Goal: Task Accomplishment & Management: Manage account settings

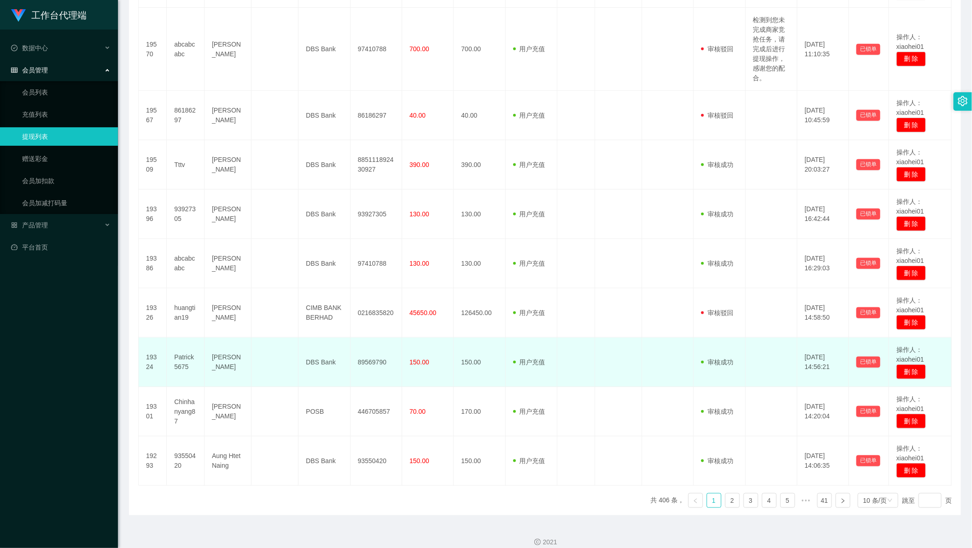
scroll to position [292, 0]
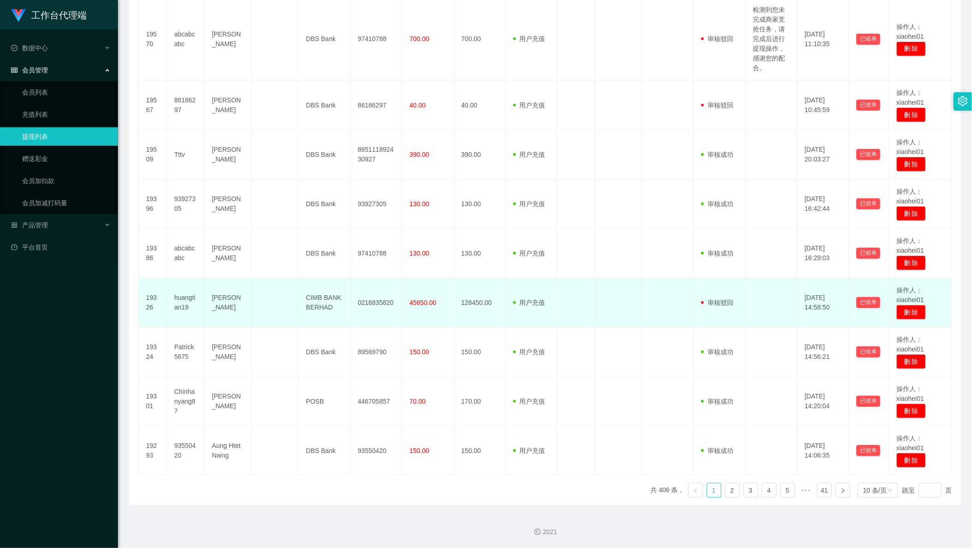
click at [177, 307] on td "huangtian19" at bounding box center [186, 302] width 38 height 49
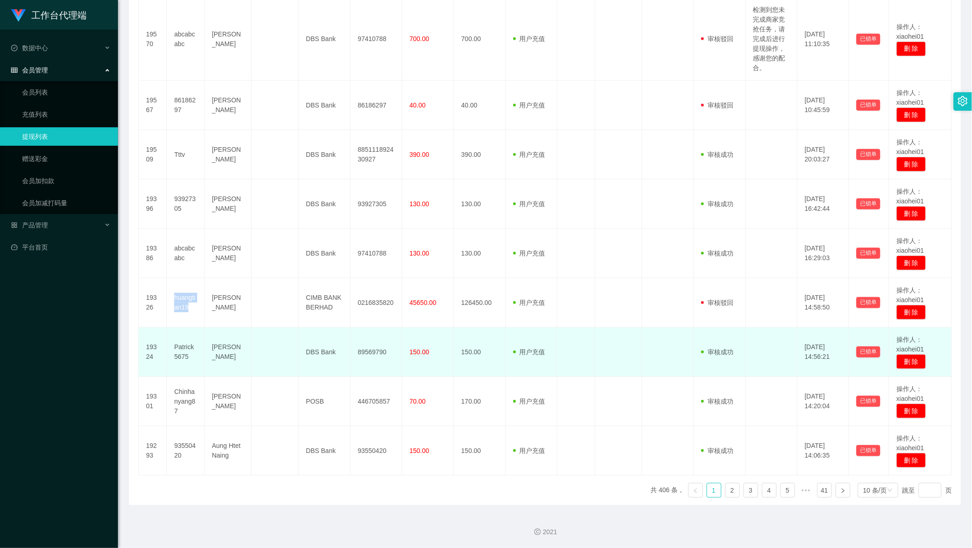
copy td "huangtian19"
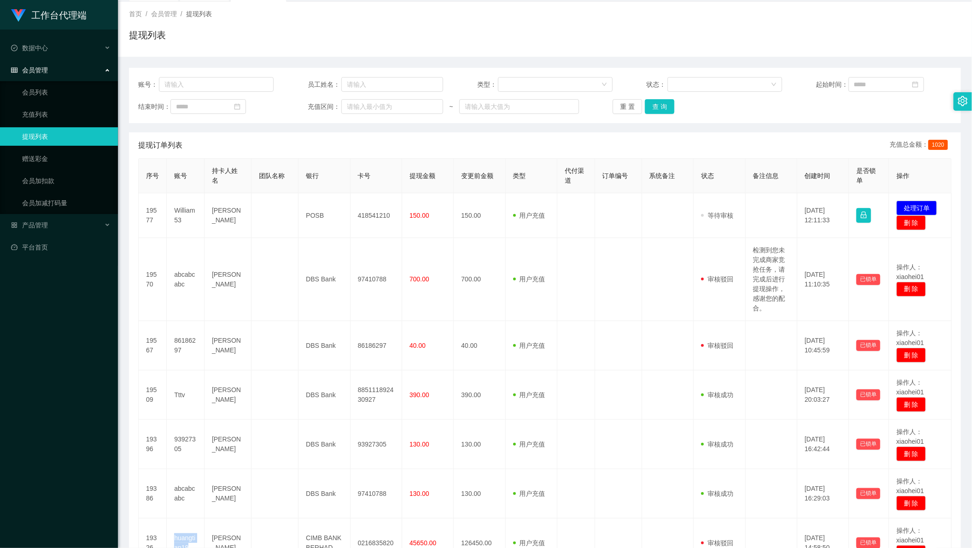
scroll to position [0, 0]
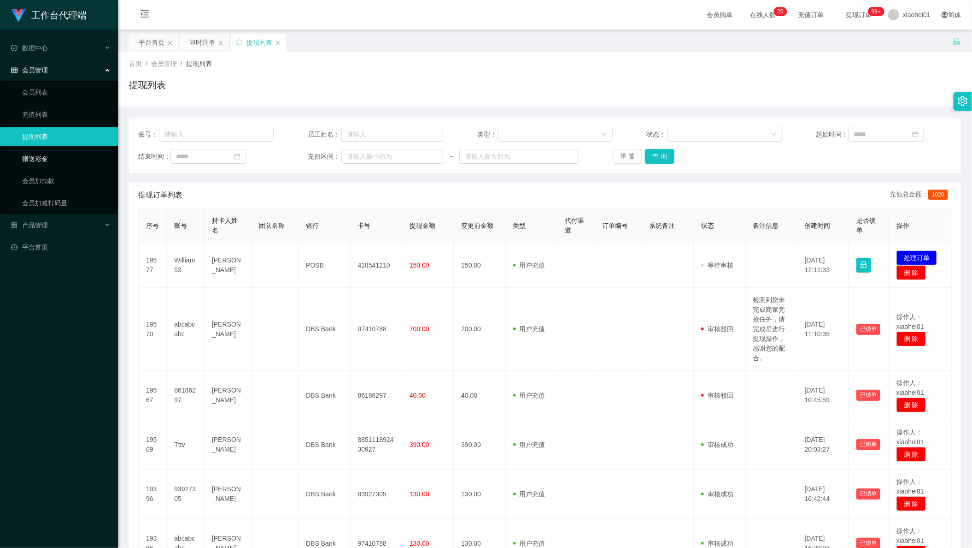
click at [59, 153] on link "赠送彩金" at bounding box center [66, 158] width 88 height 18
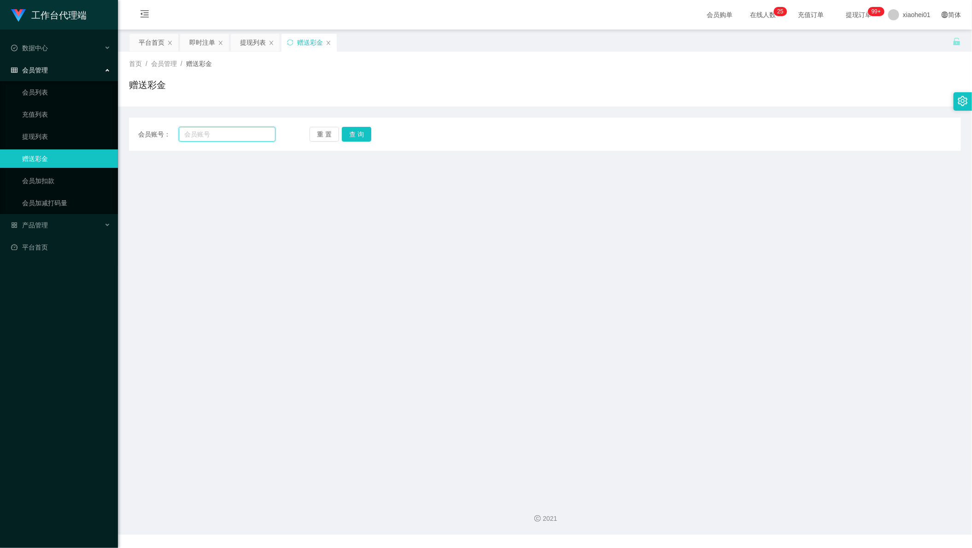
click at [211, 133] on input "text" at bounding box center [227, 134] width 97 height 15
paste input "huangtian19"
type input "huangtian19"
click at [365, 137] on button "查 询" at bounding box center [356, 134] width 29 height 15
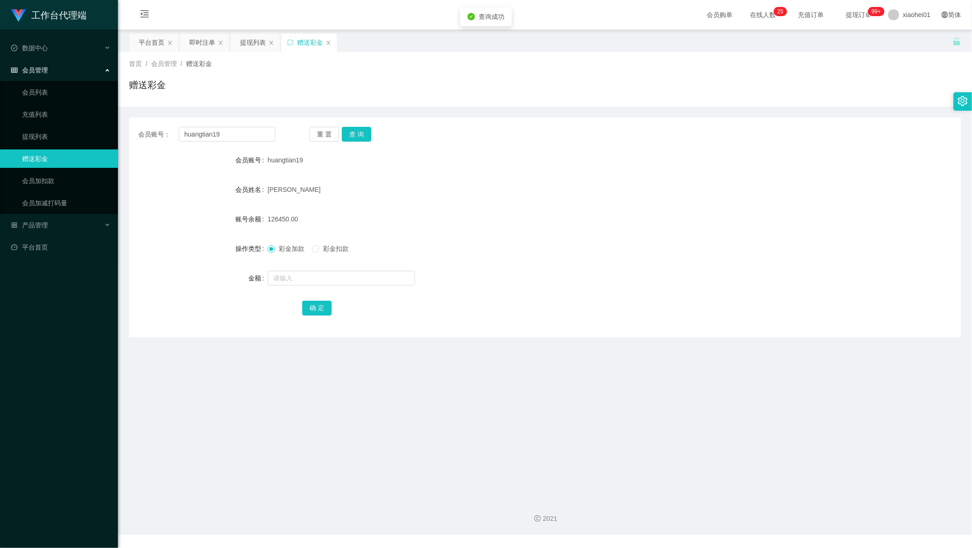
click at [310, 295] on form "会员账号 huangtian19 会员姓名 [PERSON_NAME] 账号余额 126450.00 操作类型 彩金加款 彩金扣款 金额 确 定" at bounding box center [545, 234] width 832 height 166
click at [321, 284] on input "text" at bounding box center [341, 278] width 147 height 15
type input "200000"
click at [304, 312] on button "确 定" at bounding box center [316, 308] width 29 height 15
click at [487, 291] on form "会员账号 huangtian19 会员姓名 [PERSON_NAME] 账号余额 326450.00 操作类型 彩金加款 彩金扣款 金额 确 定" at bounding box center [545, 234] width 832 height 166
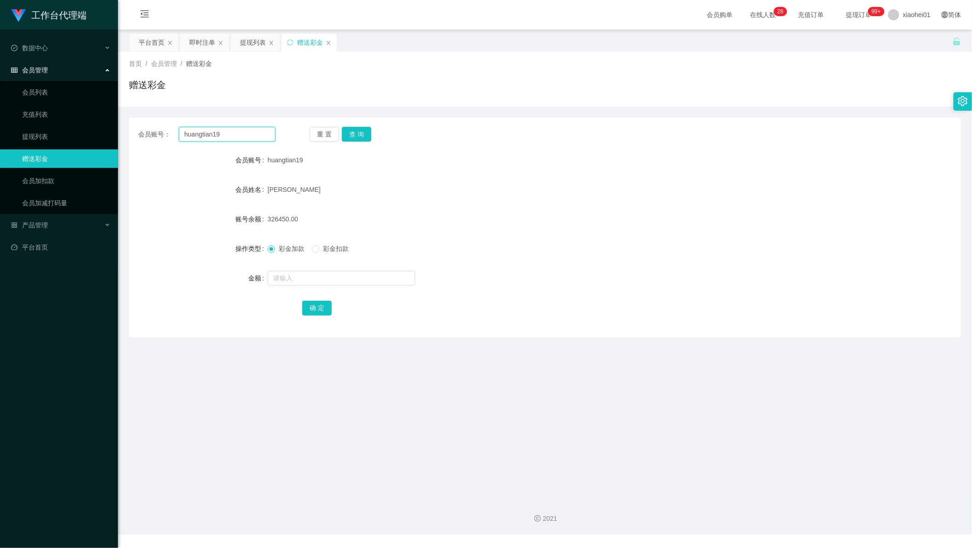
drag, startPoint x: 230, startPoint y: 128, endPoint x: 122, endPoint y: 115, distance: 108.2
click at [138, 117] on div "会员账号： huangtian19 重 置 查 询 会员账号 huangtian19 会员姓名 [PERSON_NAME] 账号余额 326450.00 操作…" at bounding box center [545, 221] width 832 height 230
drag, startPoint x: 545, startPoint y: 101, endPoint x: 477, endPoint y: 108, distance: 67.6
click at [532, 102] on div "首页 / 会员管理 / 赠送彩金 / 赠送彩金" at bounding box center [545, 79] width 854 height 55
click at [357, 130] on button "查 询" at bounding box center [356, 134] width 29 height 15
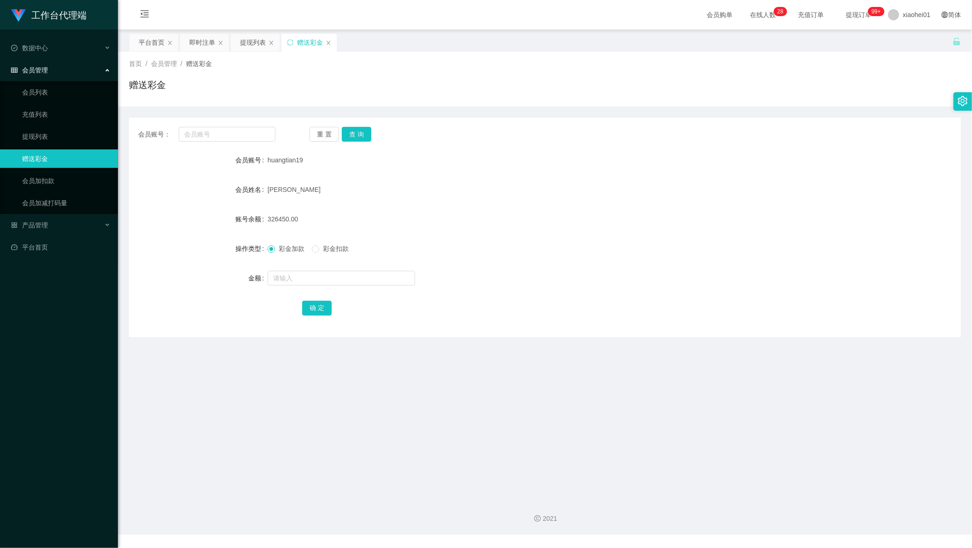
click at [620, 97] on div "赠送彩金" at bounding box center [545, 88] width 832 height 21
click at [417, 244] on div "彩金加款 彩金扣款" at bounding box center [511, 248] width 486 height 18
click at [240, 126] on div "会员账号： 重 置 查 询 会员账号 huangtian19 会员姓名 [PERSON_NAME] 账号余额 326450.00 操作类型 彩金加款 彩金扣款…" at bounding box center [545, 227] width 832 height 219
click at [361, 131] on button "查 询" at bounding box center [356, 134] width 29 height 15
click at [240, 123] on div "会员账号： 重 置 查 询 会员账号 huangtian19 会员姓名 [PERSON_NAME] 账号余额 326450.00 操作类型 彩金加款 彩金扣款…" at bounding box center [545, 227] width 832 height 219
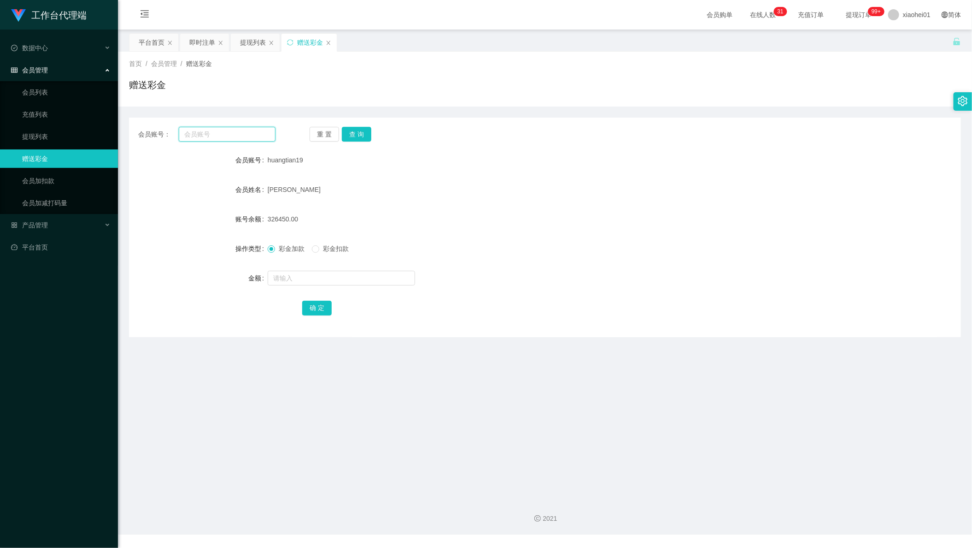
click at [237, 130] on input "text" at bounding box center [227, 134] width 97 height 15
paste input "ckh"
type input "ckh"
click at [59, 171] on link "会员加扣款" at bounding box center [66, 180] width 88 height 18
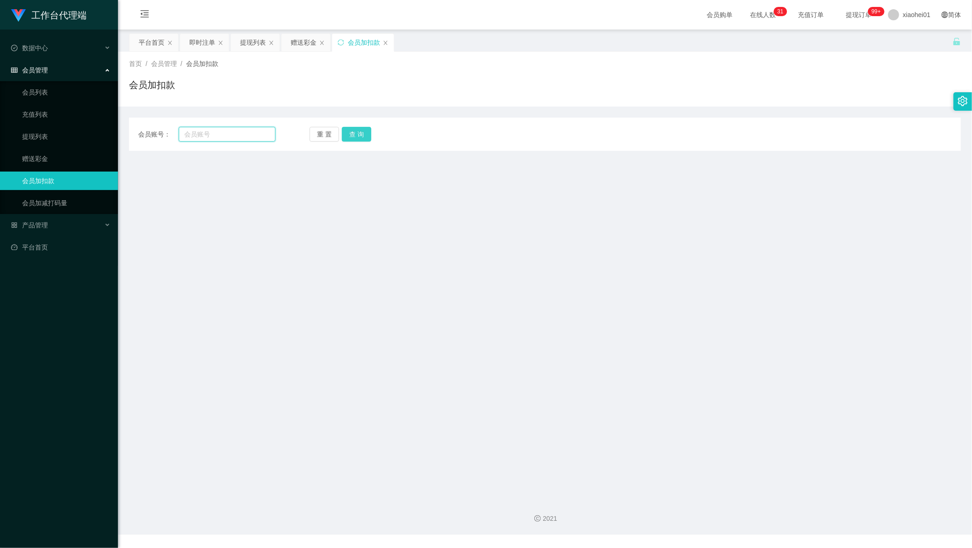
drag, startPoint x: 249, startPoint y: 130, endPoint x: 367, endPoint y: 129, distance: 118.0
click at [249, 130] on input "text" at bounding box center [227, 134] width 97 height 15
paste input "ckh"
type input "ckh"
click at [354, 132] on button "查 询" at bounding box center [356, 134] width 29 height 15
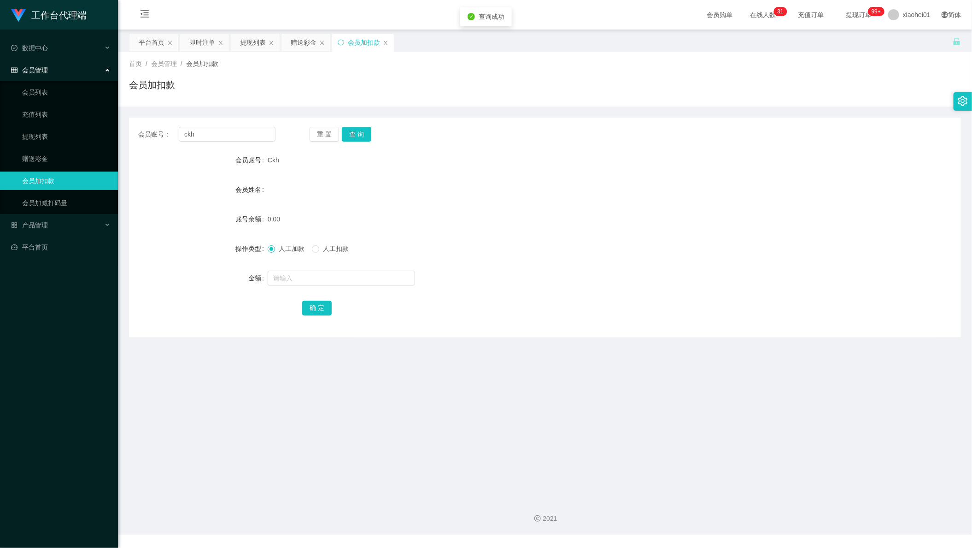
click at [336, 265] on form "会员账号 Ckh 会员姓名 账号余额 0.00 操作类型 人工加款 人工扣款 金额 确 定" at bounding box center [545, 234] width 832 height 166
click at [344, 277] on input "text" at bounding box center [341, 278] width 147 height 15
type input "100"
click at [325, 312] on button "确 定" at bounding box center [316, 308] width 29 height 15
click at [490, 364] on main "关闭左侧 关闭右侧 关闭其它 刷新页面 平台首页 即时注单 提现列表 赠送彩金 会员加扣款 首页 / 会员管理 / 会员加扣款 / 会员加扣款 会员账号： c…" at bounding box center [545, 260] width 854 height 462
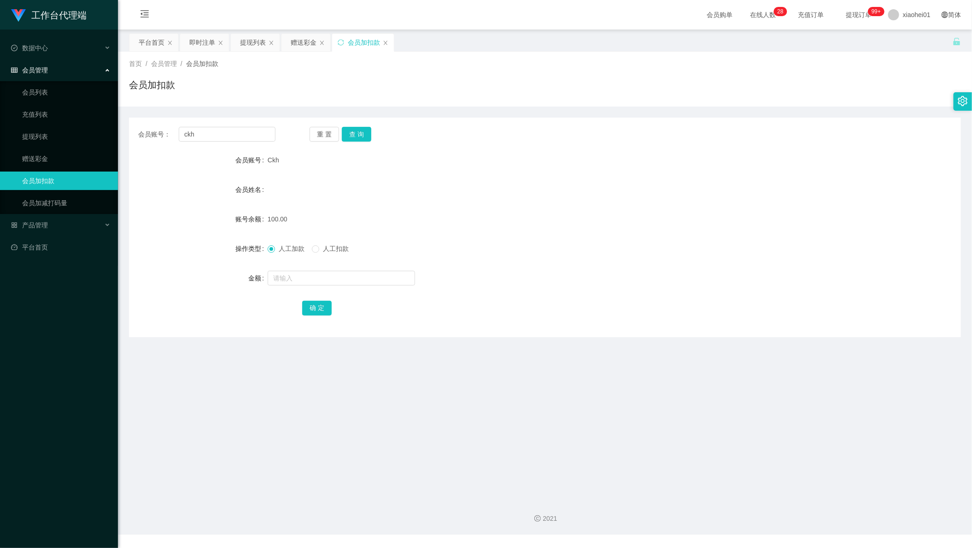
drag, startPoint x: 158, startPoint y: 377, endPoint x: 179, endPoint y: 339, distance: 43.5
click at [160, 369] on main "关闭左侧 关闭右侧 关闭其它 刷新页面 平台首页 即时注单 提现列表 赠送彩金 会员加扣款 首页 / 会员管理 / 会员加扣款 / 会员加扣款 会员账号： c…" at bounding box center [545, 260] width 854 height 462
drag, startPoint x: 236, startPoint y: 133, endPoint x: 173, endPoint y: 130, distance: 62.3
click at [80, 126] on section "工作台代理端 数据中心 会员管理 会员列表 充值列表 提现列表 赠送彩金 会员加扣款 会员加减打码量 产品管理 平台首页 保存配置 重置配置 整体风格设置 主…" at bounding box center [486, 267] width 972 height 534
paste input "Jwlsnf"
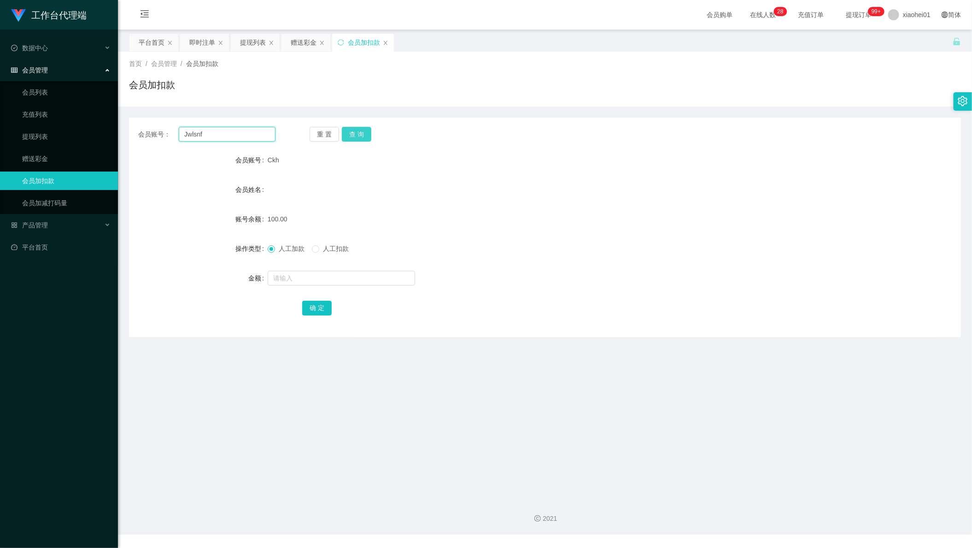
type input "Jwlsnf"
click at [349, 133] on button "查 询" at bounding box center [356, 134] width 29 height 15
click at [312, 283] on input "text" at bounding box center [341, 278] width 147 height 15
type input "100"
drag, startPoint x: 321, startPoint y: 307, endPoint x: 329, endPoint y: 310, distance: 8.3
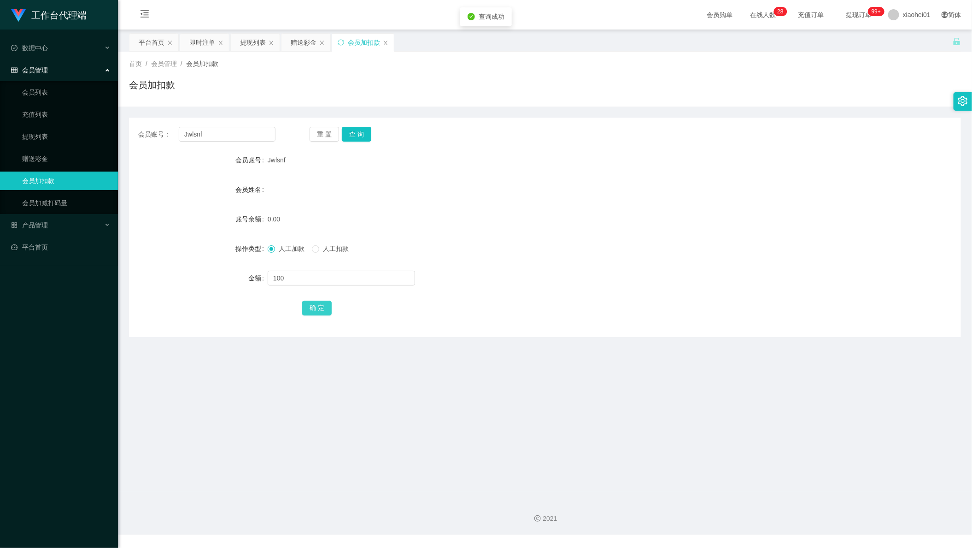
click at [321, 307] on button "确 定" at bounding box center [316, 308] width 29 height 15
click at [535, 317] on div "确 定" at bounding box center [545, 307] width 486 height 18
click at [184, 422] on main "关闭左侧 关闭右侧 关闭其它 刷新页面 平台首页 即时注单 提现列表 赠送彩金 会员加扣款 首页 / 会员管理 / 会员加扣款 / 会员加扣款 会员账号： J…" at bounding box center [545, 260] width 854 height 462
click at [48, 226] on div "产品管理" at bounding box center [59, 225] width 118 height 18
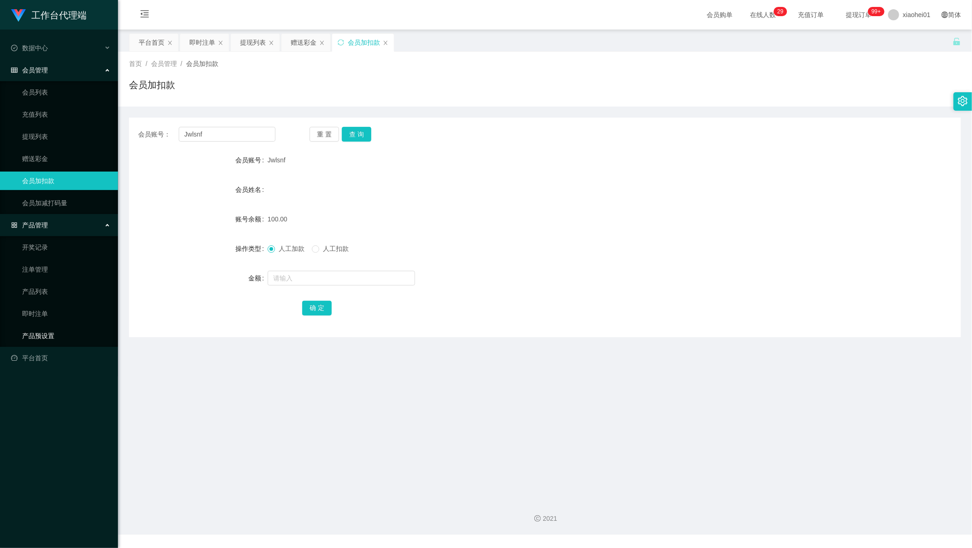
click at [54, 328] on link "产品预设置" at bounding box center [66, 335] width 88 height 18
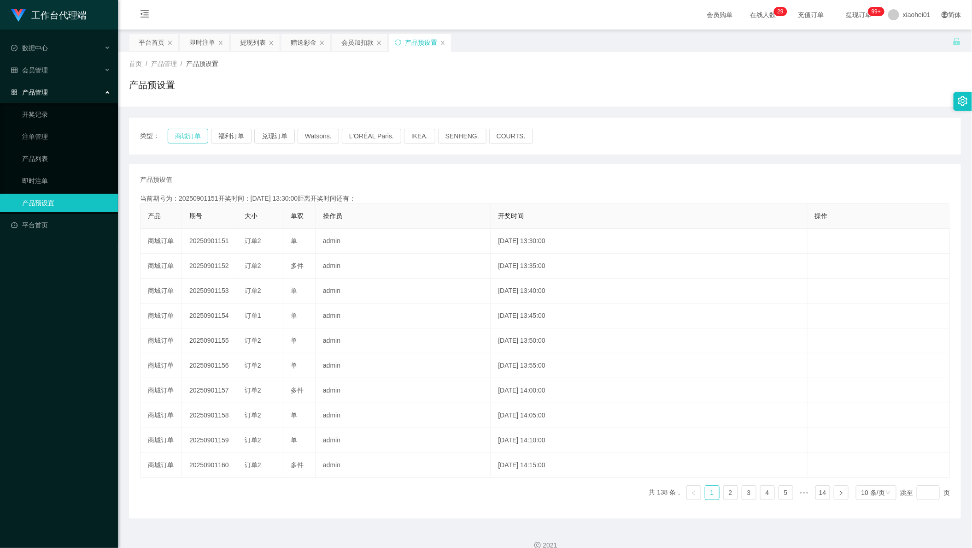
click at [189, 139] on button "商城订单" at bounding box center [188, 136] width 41 height 15
drag, startPoint x: 560, startPoint y: 196, endPoint x: 773, endPoint y: 62, distance: 252.0
click at [560, 195] on div "当前期号为：20250901151开奖时间：[DATE] 13:30:00距离开奖时间还有：" at bounding box center [545, 199] width 810 height 10
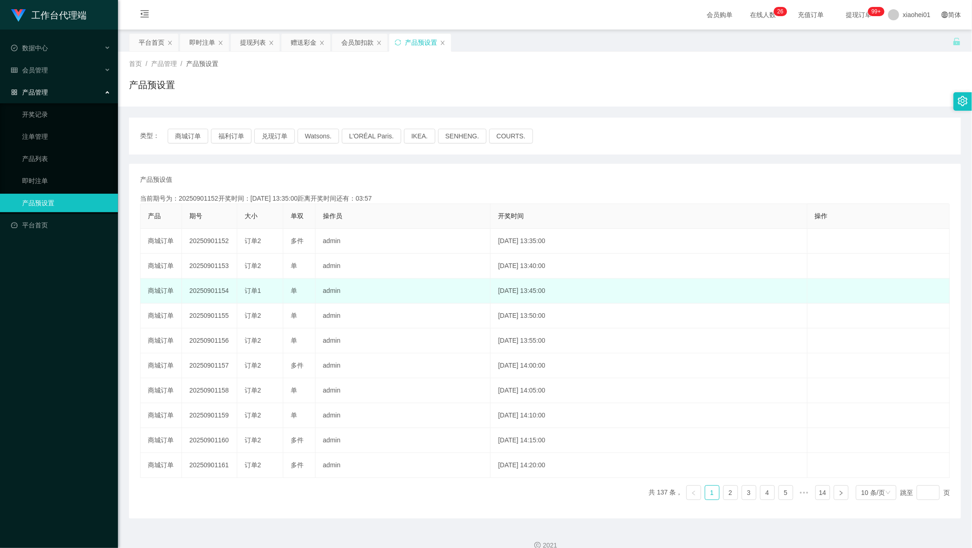
click at [694, 283] on td "[DATE] 13:45:00" at bounding box center [649, 290] width 317 height 25
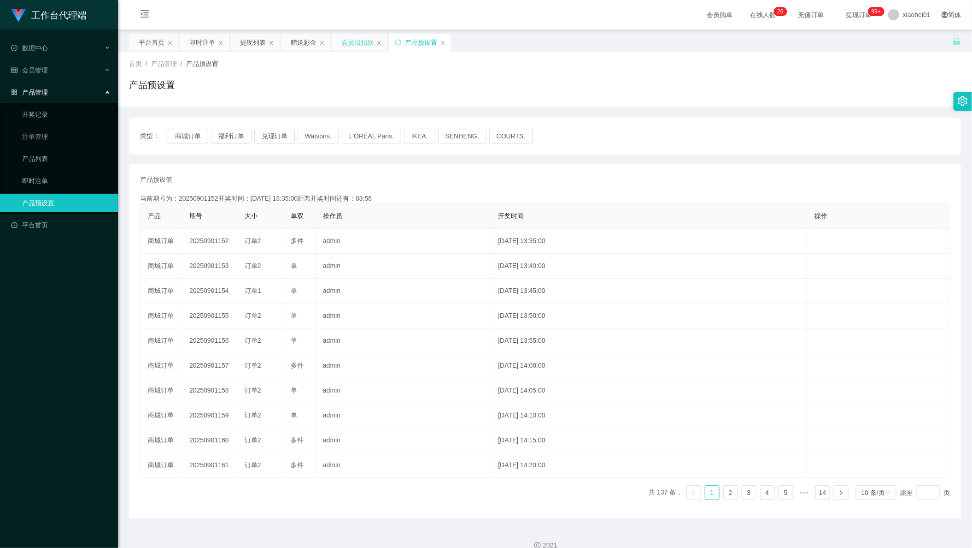
click at [361, 47] on div "会员加扣款" at bounding box center [358, 43] width 32 height 18
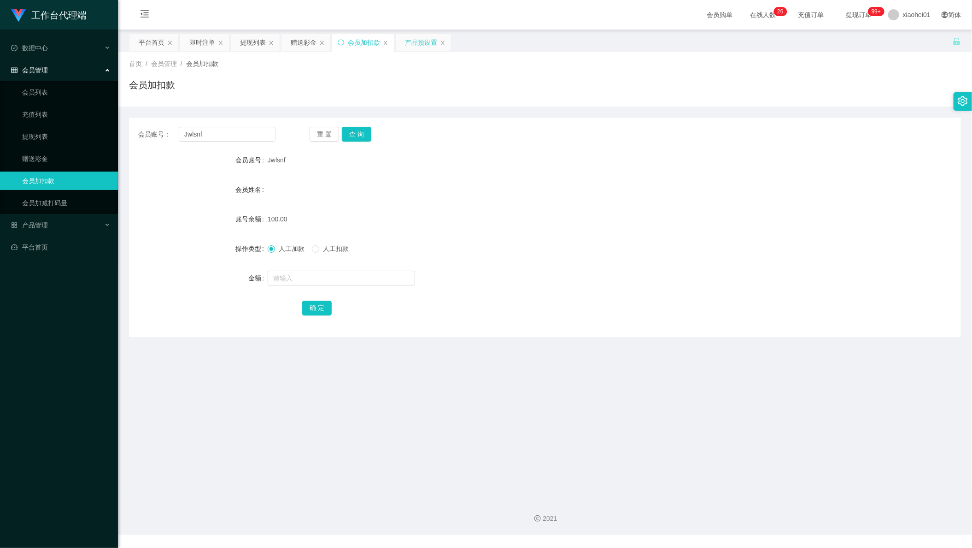
click at [420, 43] on div "产品预设置" at bounding box center [421, 43] width 32 height 18
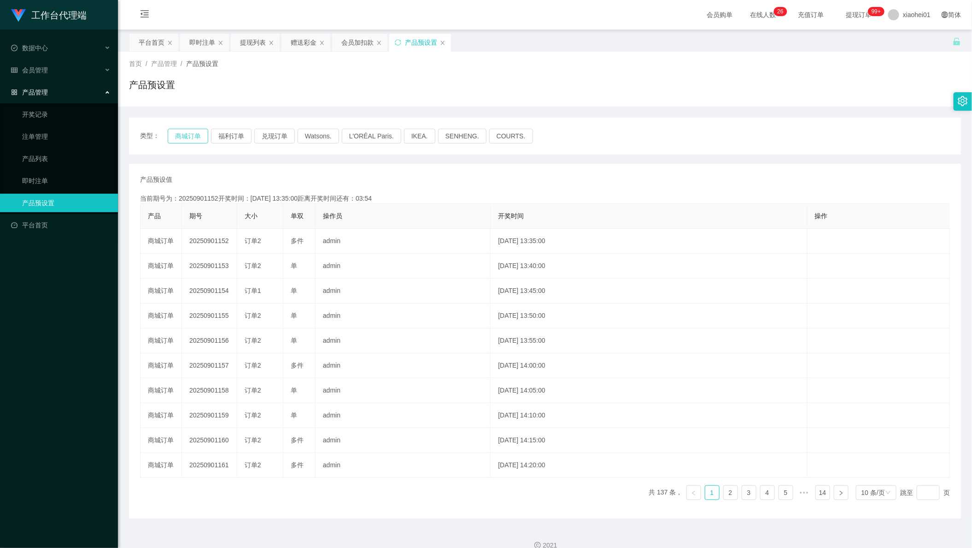
click at [195, 130] on button "商城订单" at bounding box center [188, 136] width 41 height 15
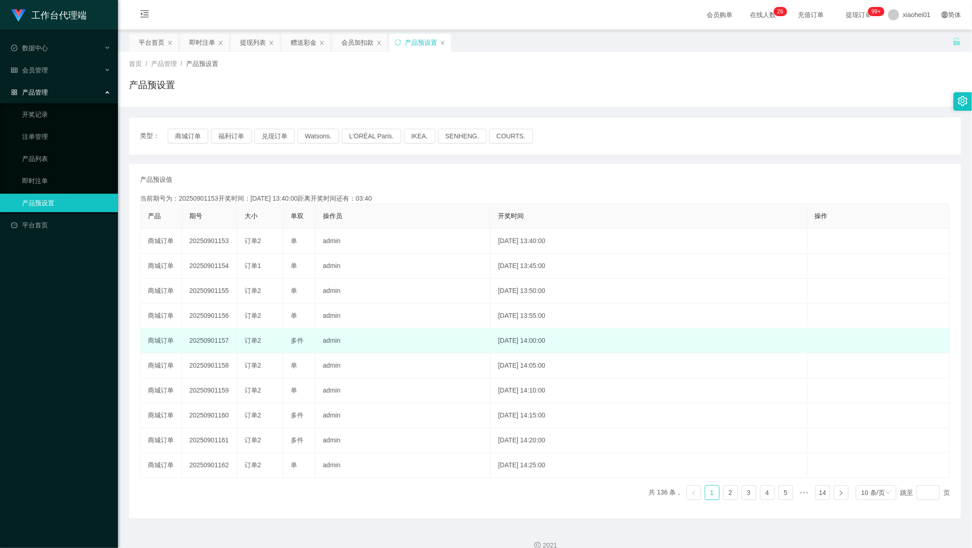
drag, startPoint x: 621, startPoint y: 360, endPoint x: 619, endPoint y: 339, distance: 21.2
click at [621, 360] on td "[DATE] 14:05:00" at bounding box center [649, 365] width 317 height 25
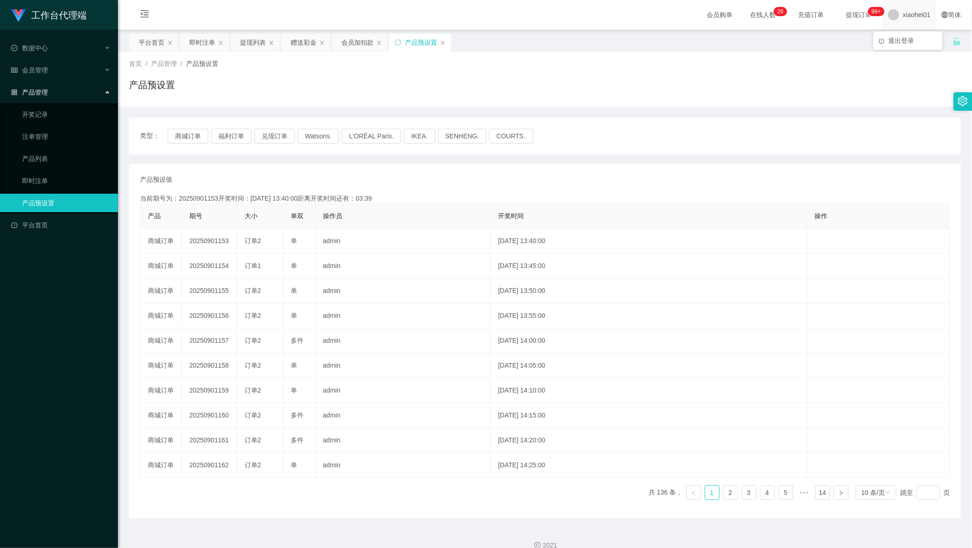
click at [903, 15] on span "xiaohei01" at bounding box center [917, 14] width 28 height 29
click at [904, 8] on span "xiaohei01" at bounding box center [917, 14] width 28 height 29
click at [917, 34] on div "平台首页 即时注单 提现列表 赠送彩金 会员加扣款 产品预设置" at bounding box center [541, 49] width 824 height 32
click at [903, 17] on span "xiaohei01" at bounding box center [917, 14] width 28 height 29
click at [899, 43] on div "平台首页 即时注单 提现列表 赠送彩金 会员加扣款 产品预设置" at bounding box center [541, 49] width 824 height 32
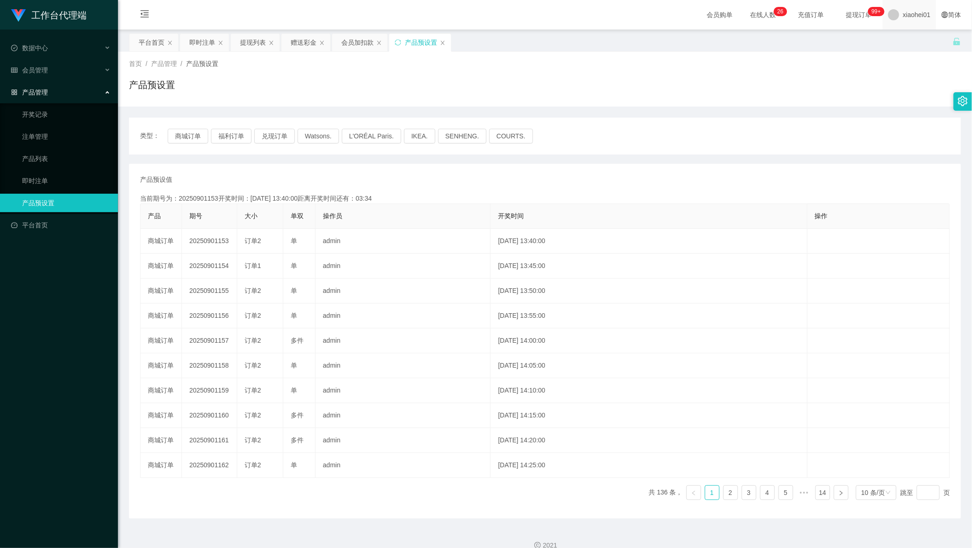
click at [903, 20] on span "xiaohei01" at bounding box center [917, 14] width 28 height 29
click at [906, 38] on span "退出登录" at bounding box center [902, 40] width 26 height 7
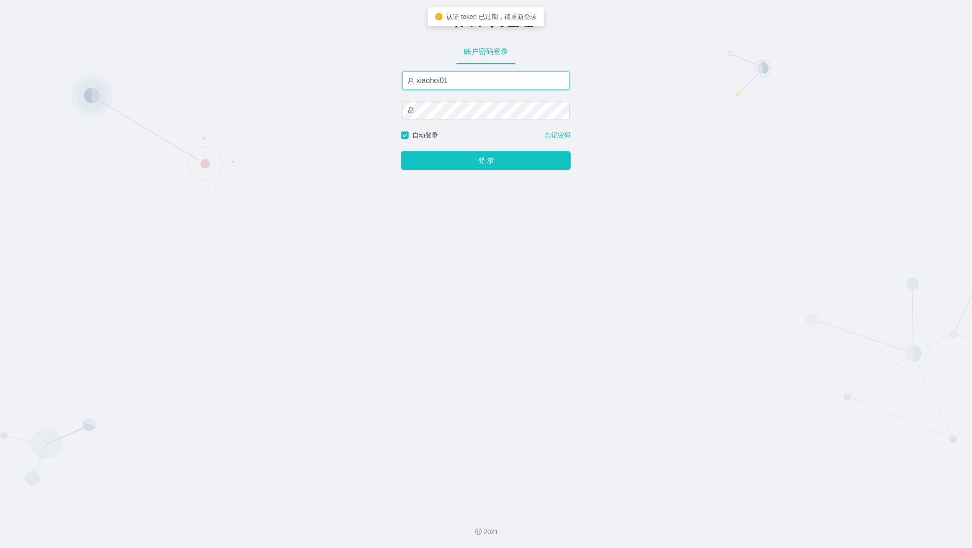
click at [480, 88] on input "xiaohei01" at bounding box center [486, 80] width 168 height 18
type input "xiaohei06"
click at [439, 165] on button "登 录" at bounding box center [486, 160] width 170 height 18
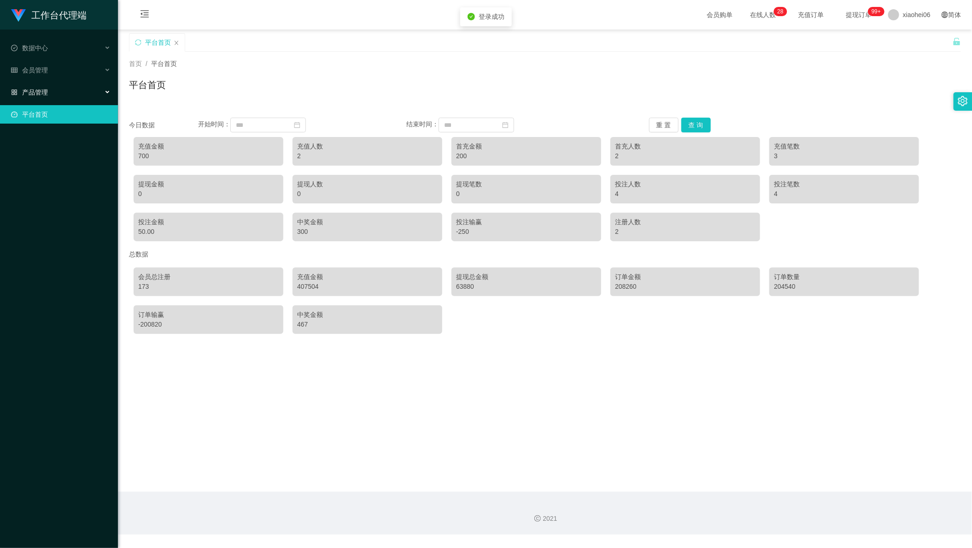
click at [53, 89] on div "产品管理" at bounding box center [59, 92] width 118 height 18
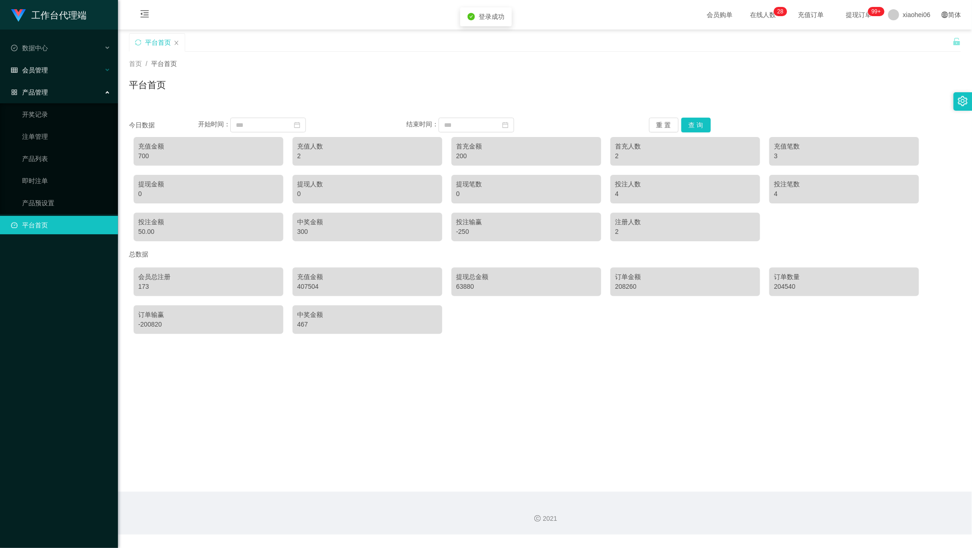
click at [57, 72] on div "会员管理" at bounding box center [59, 70] width 118 height 18
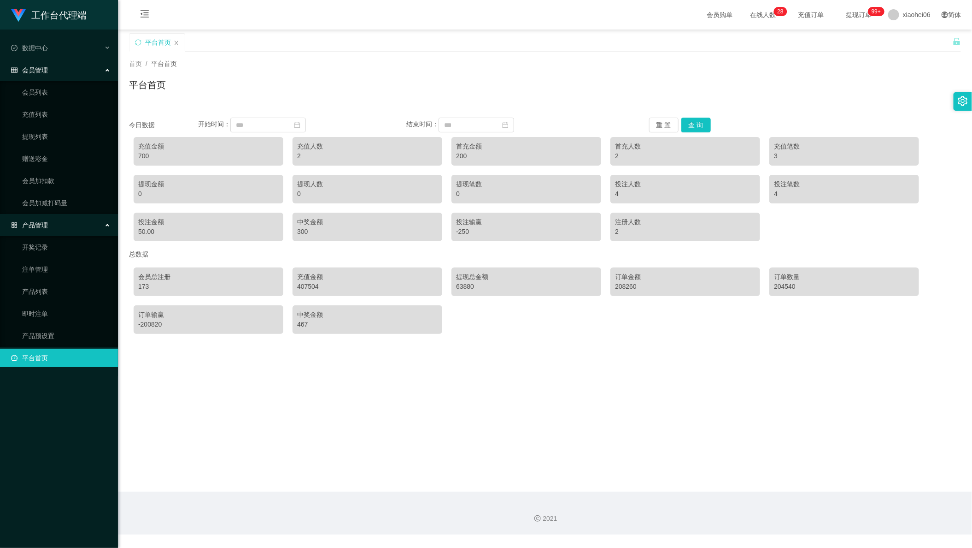
click at [75, 223] on div "产品管理" at bounding box center [59, 225] width 118 height 18
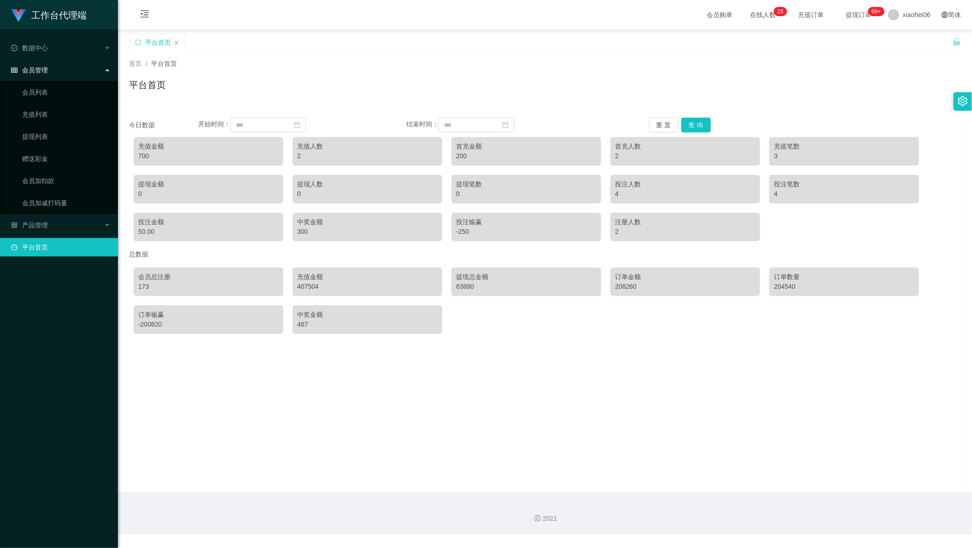
click at [78, 233] on ul "数据中心 会员管理 会员列表 充值列表 提现列表 赠送彩金 会员加扣款 会员加减打码量 产品管理 开奖记录 注单管理 产品列表 即时注单 产品预设置 平台首页" at bounding box center [59, 147] width 118 height 236
click at [79, 216] on div "产品管理" at bounding box center [59, 225] width 118 height 18
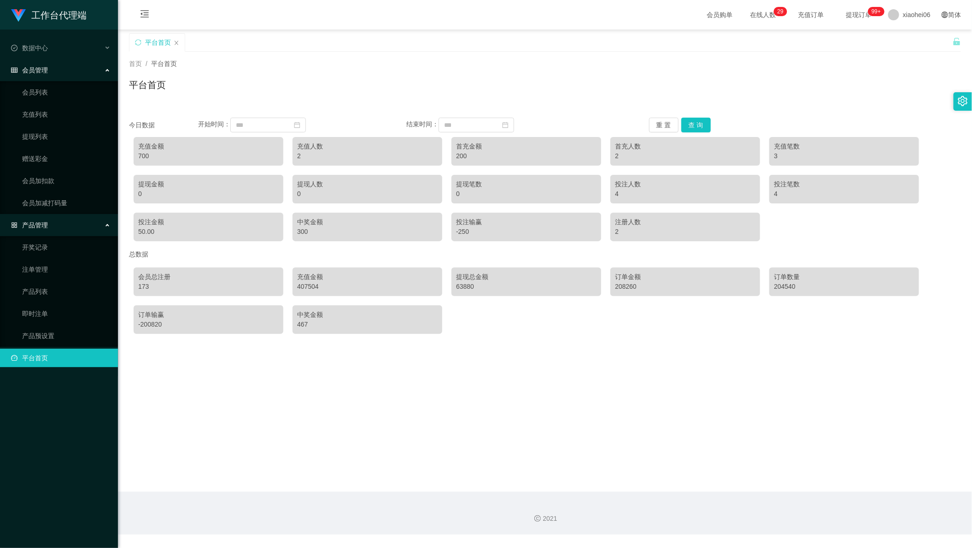
click at [64, 65] on div "会员管理" at bounding box center [59, 70] width 118 height 18
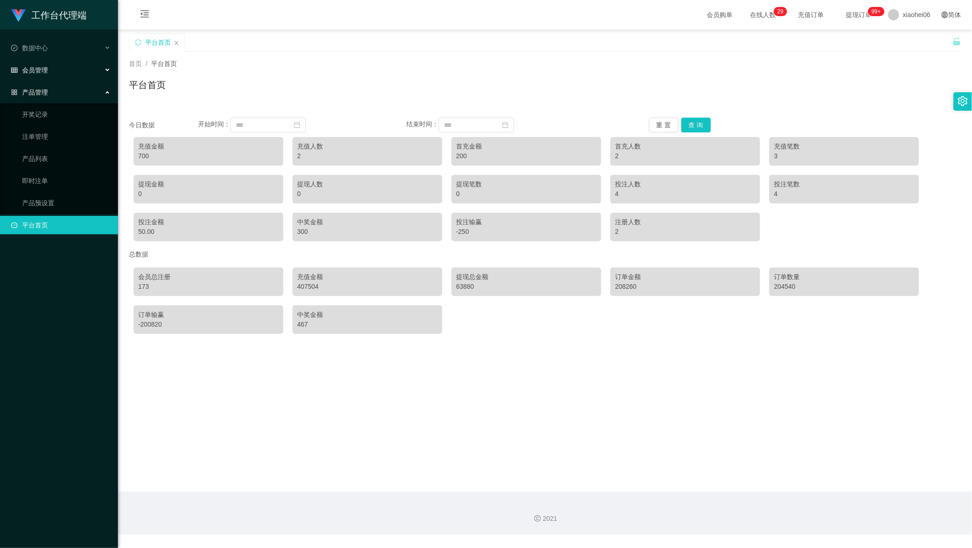
click at [64, 65] on div "会员管理" at bounding box center [59, 70] width 118 height 18
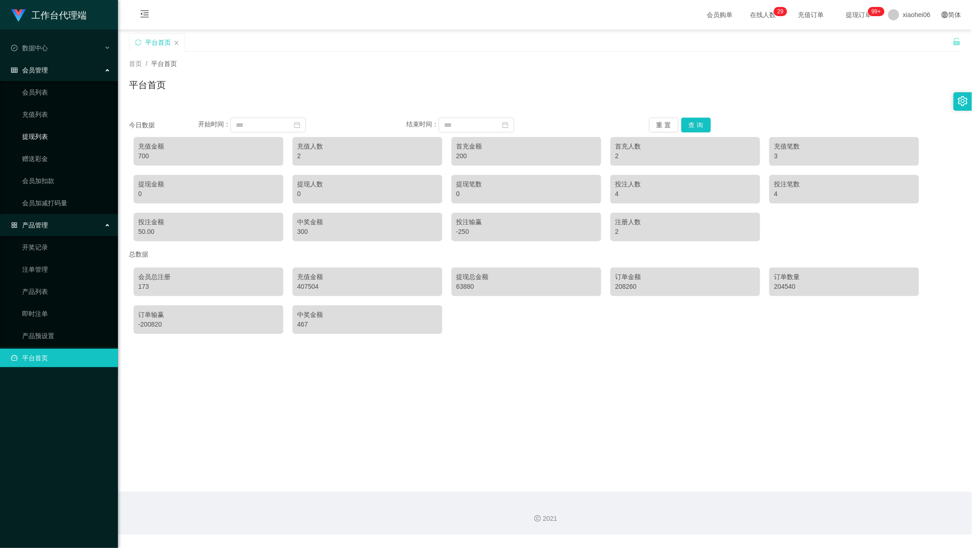
click at [47, 135] on link "提现列表" at bounding box center [66, 136] width 88 height 18
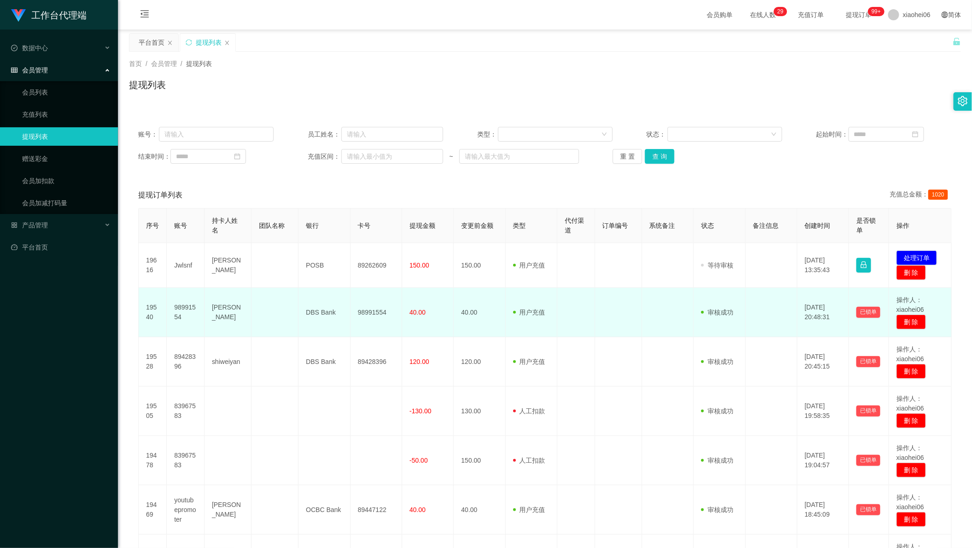
click at [647, 299] on td at bounding box center [668, 312] width 52 height 49
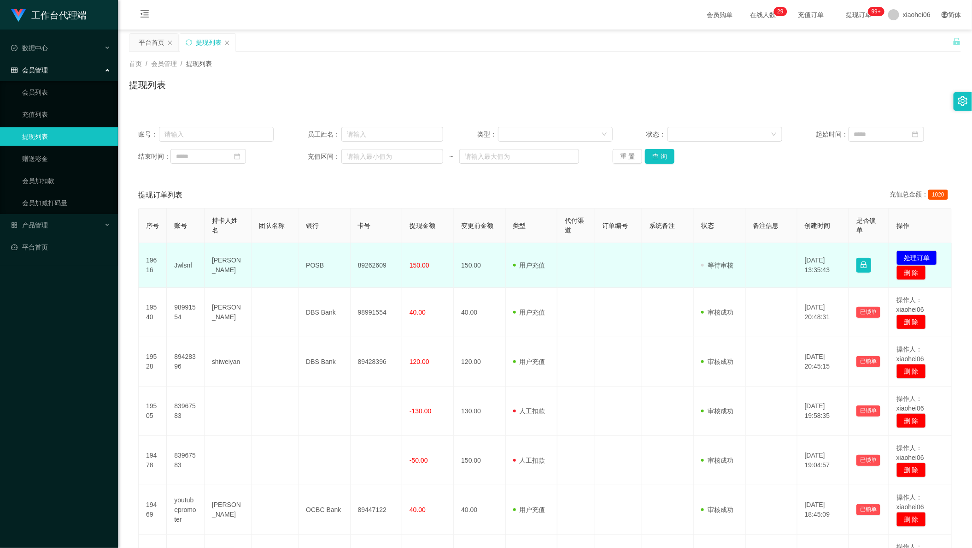
click at [370, 259] on td "89262609" at bounding box center [377, 265] width 52 height 45
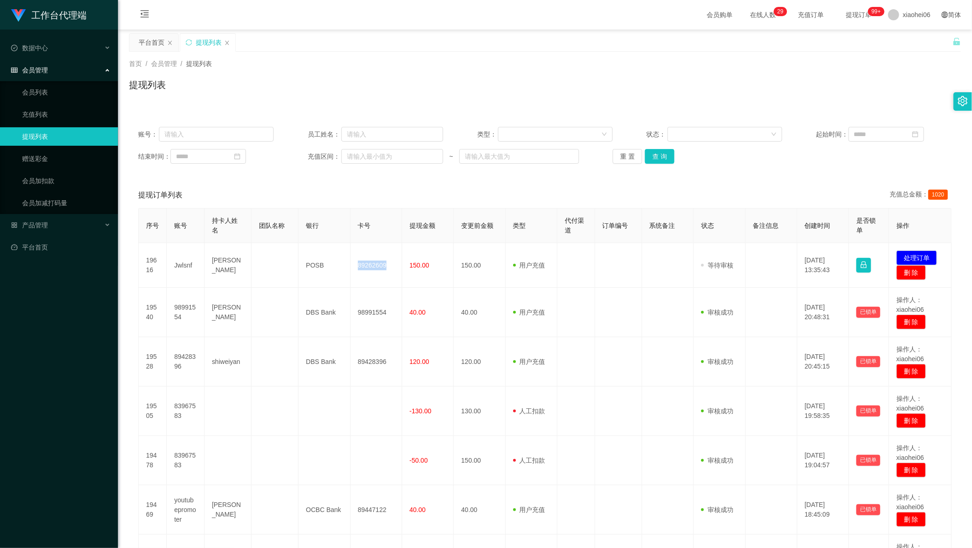
copy td "89262609"
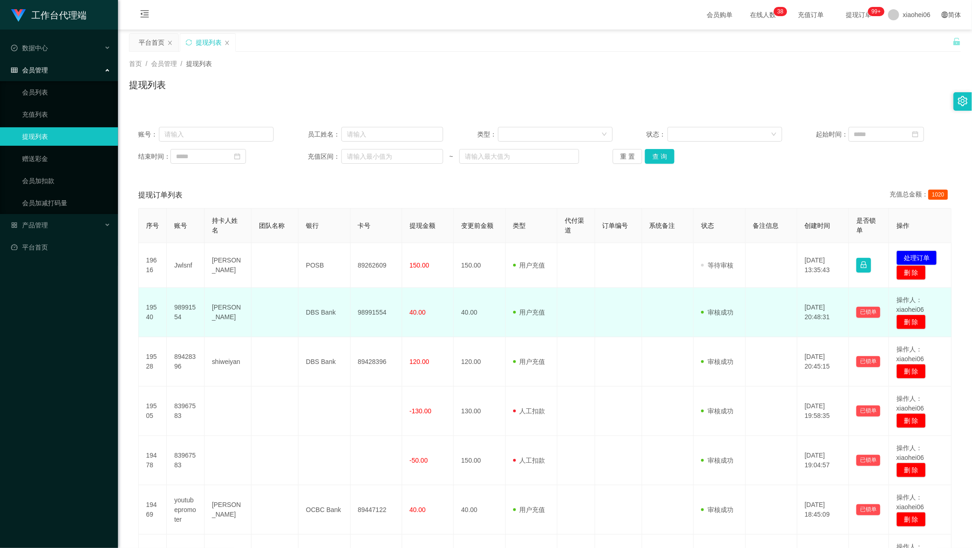
click at [575, 331] on td at bounding box center [577, 312] width 38 height 49
